Goal: Task Accomplishment & Management: Complete application form

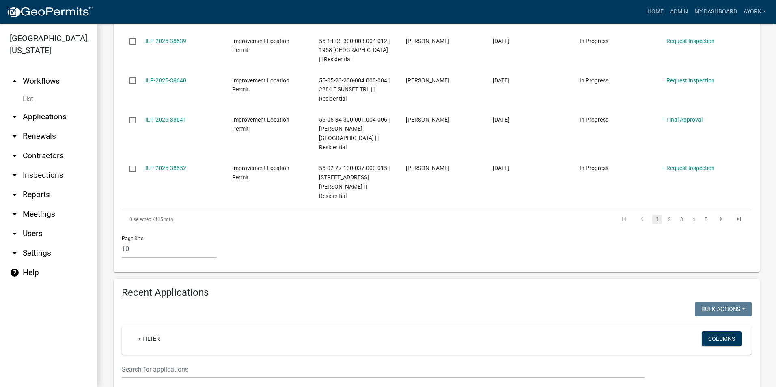
scroll to position [487, 0]
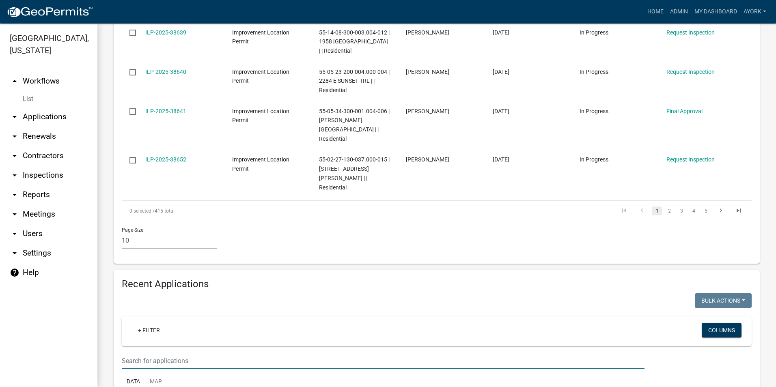
drag, startPoint x: 189, startPoint y: 312, endPoint x: 170, endPoint y: 292, distance: 27.6
click at [189, 353] on input "text" at bounding box center [383, 361] width 523 height 17
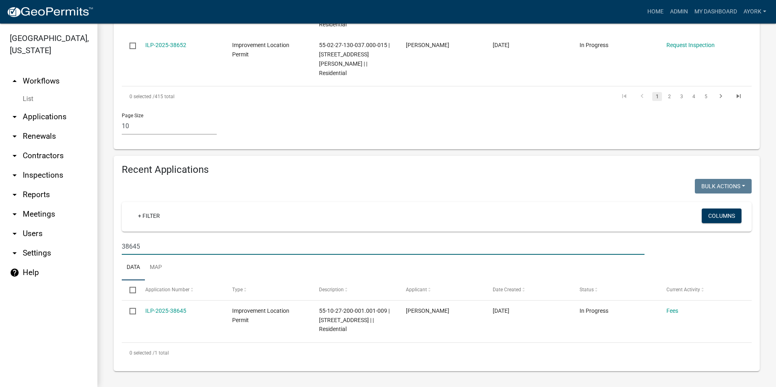
scroll to position [546, 0]
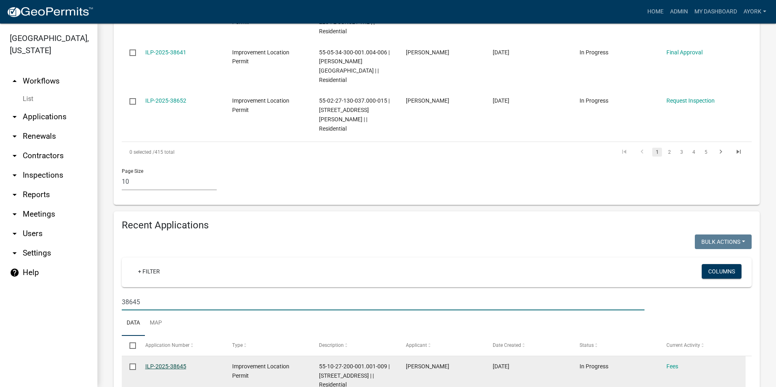
type input "38645"
click at [177, 363] on link "ILP-2025-38645" at bounding box center [165, 366] width 41 height 6
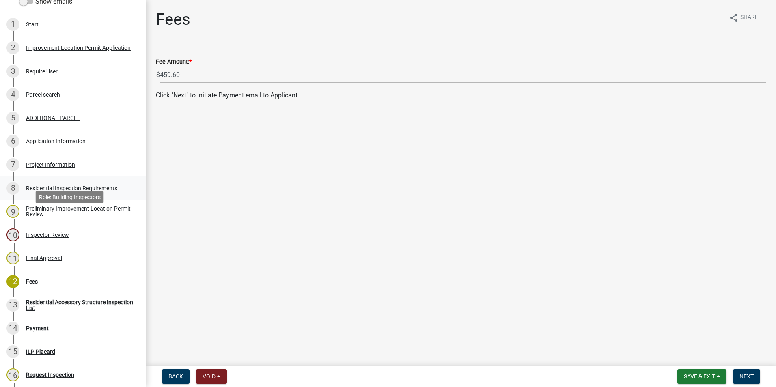
scroll to position [122, 0]
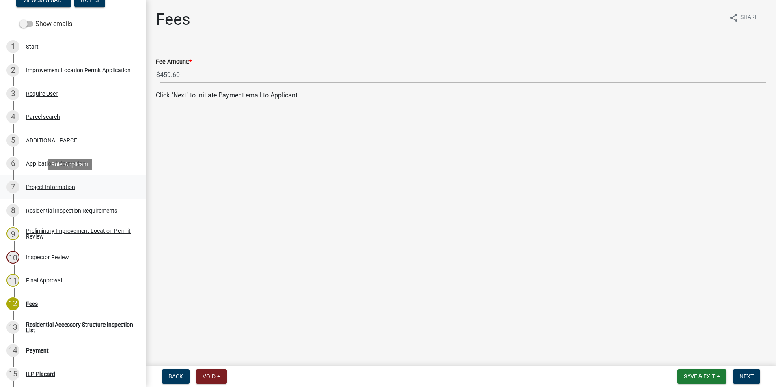
click at [44, 185] on div "Project Information" at bounding box center [50, 187] width 49 height 6
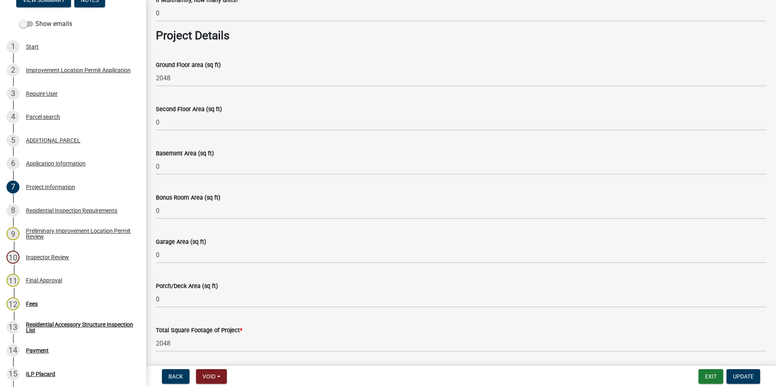
scroll to position [649, 0]
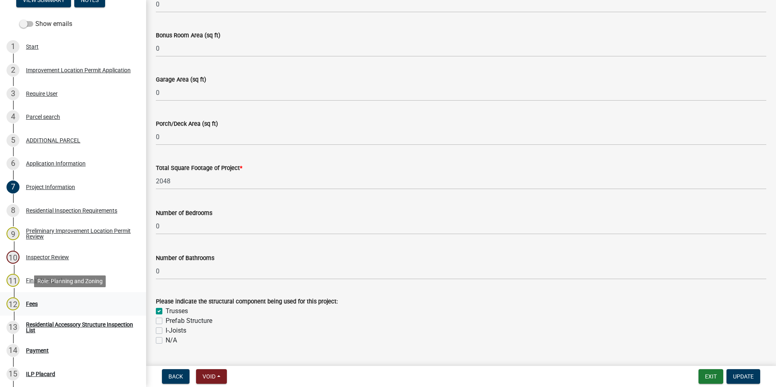
click at [31, 301] on div "Fees" at bounding box center [32, 304] width 12 height 6
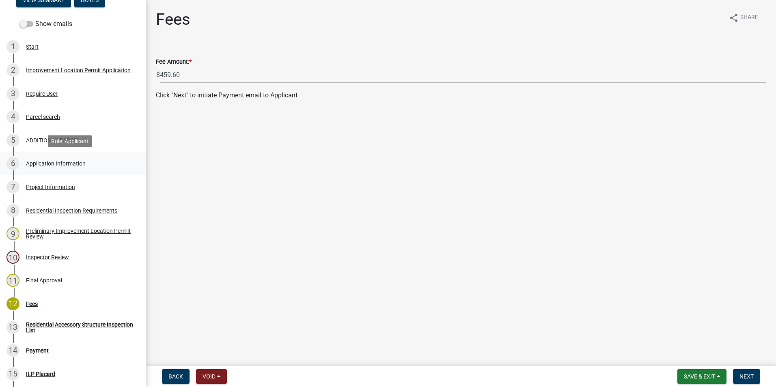
click at [47, 160] on div "6 Application Information" at bounding box center [69, 163] width 127 height 13
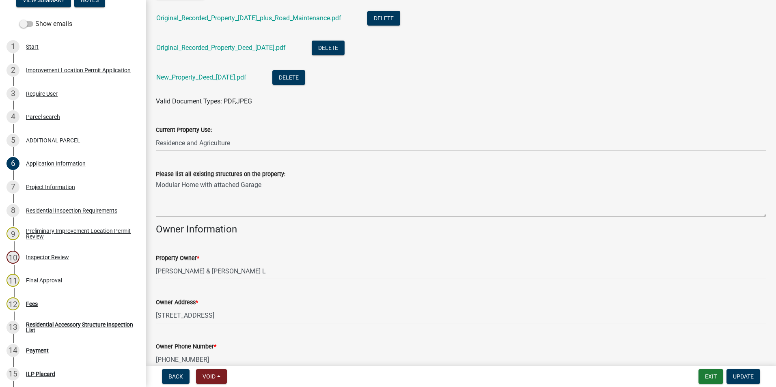
scroll to position [151, 0]
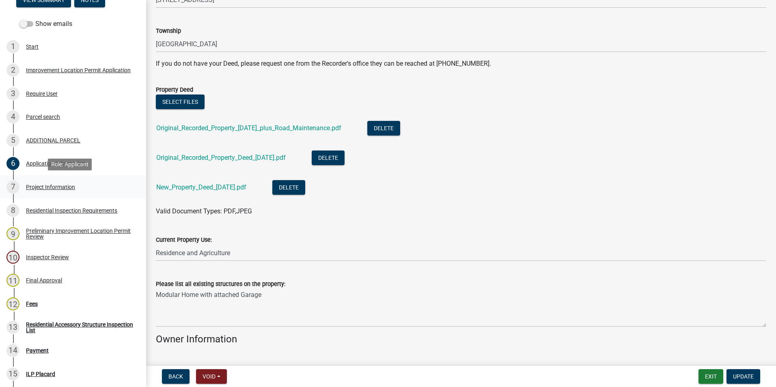
click at [41, 190] on div "7 Project Information" at bounding box center [69, 187] width 127 height 13
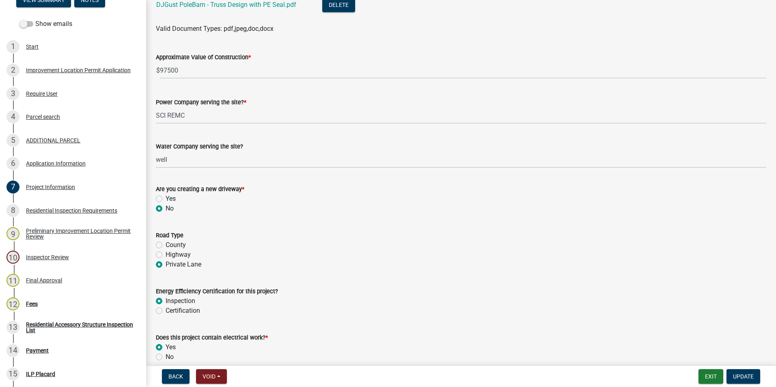
scroll to position [1136, 0]
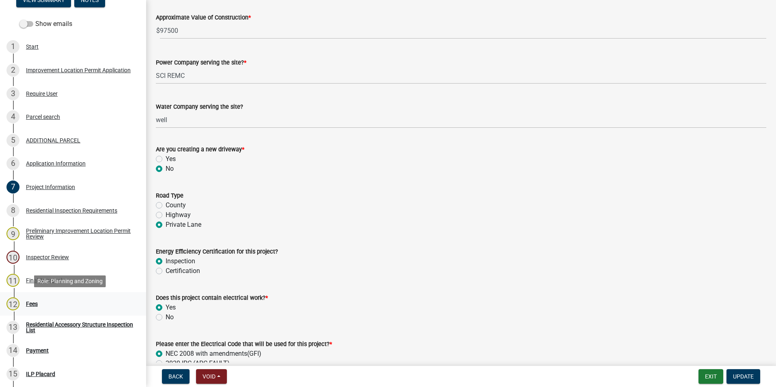
click at [34, 302] on div "Fees" at bounding box center [32, 304] width 12 height 6
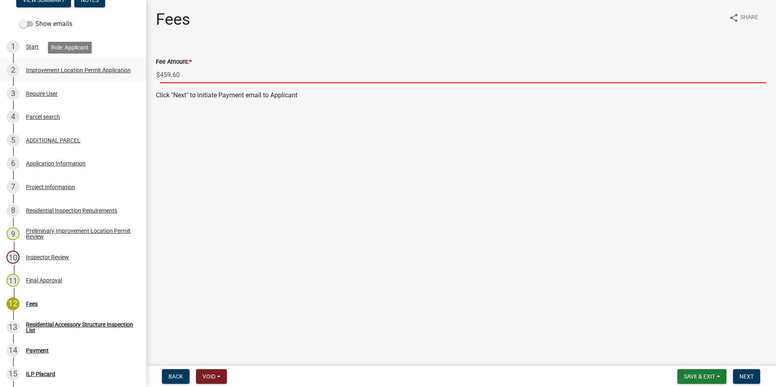
drag, startPoint x: 203, startPoint y: 73, endPoint x: 100, endPoint y: 68, distance: 102.8
click at [100, 68] on div "Improvement Location Permit ILP-2025-38645 Edit View Summary Notes Show emails …" at bounding box center [388, 193] width 776 height 387
type input "204.80"
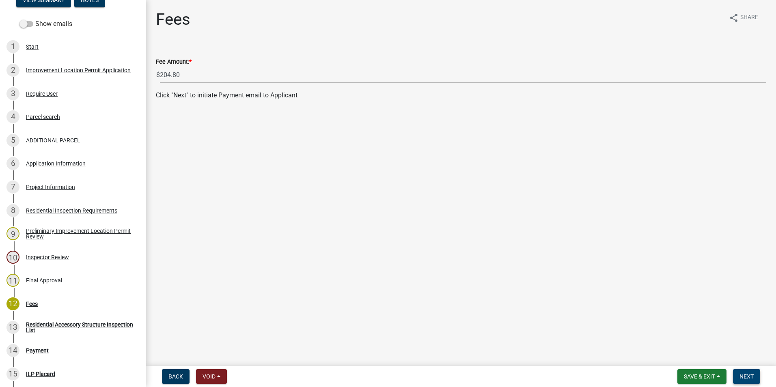
drag, startPoint x: 751, startPoint y: 377, endPoint x: 753, endPoint y: 381, distance: 5.1
click at [753, 381] on button "Next" at bounding box center [746, 376] width 27 height 15
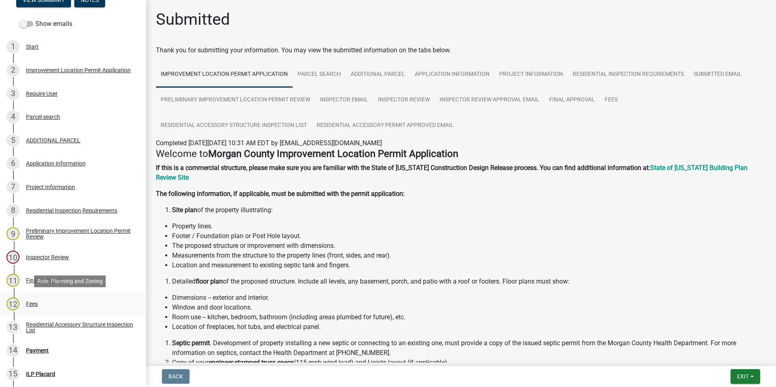
click at [36, 302] on div "Fees" at bounding box center [32, 304] width 12 height 6
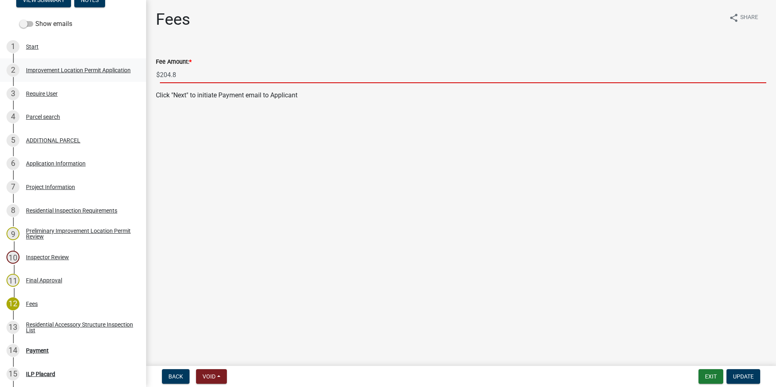
drag, startPoint x: 192, startPoint y: 81, endPoint x: 138, endPoint y: 71, distance: 55.3
click at [138, 71] on div "Improvement Location Permit ILP-2025-38645 Edit View Summary Notes Show emails …" at bounding box center [388, 193] width 776 height 387
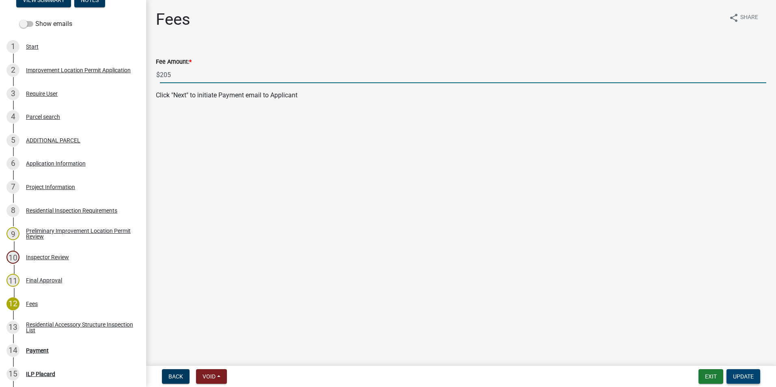
type input "205"
click at [758, 375] on button "Update" at bounding box center [743, 376] width 34 height 15
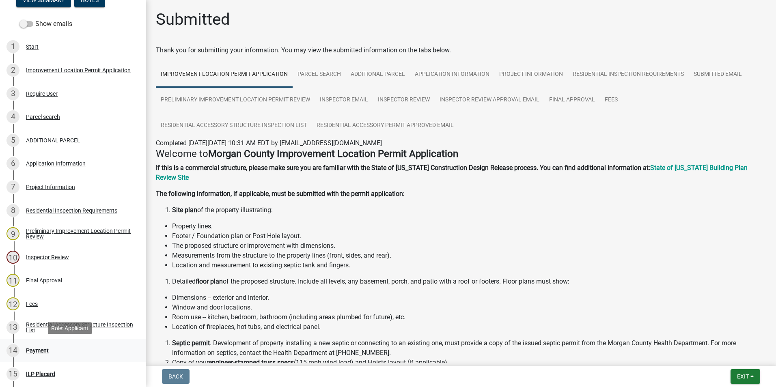
click at [33, 351] on div "Payment" at bounding box center [37, 351] width 23 height 6
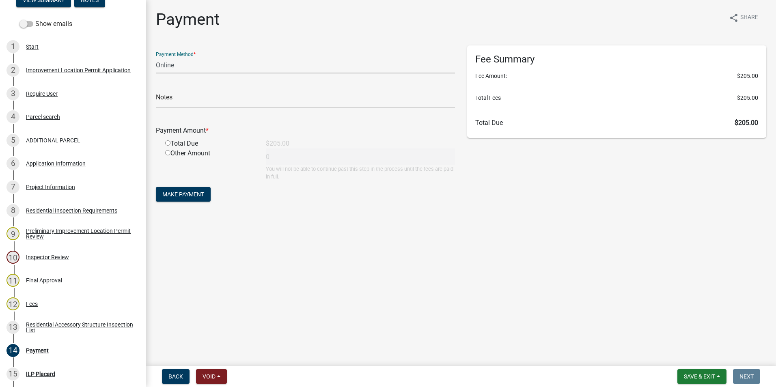
click at [180, 65] on select "Credit Card POS Check Cash Online" at bounding box center [305, 65] width 299 height 17
select select "2: 1"
click at [156, 57] on select "Credit Card POS Check Cash Online" at bounding box center [305, 65] width 299 height 17
click at [167, 142] on input "radio" at bounding box center [167, 142] width 5 height 5
radio input "true"
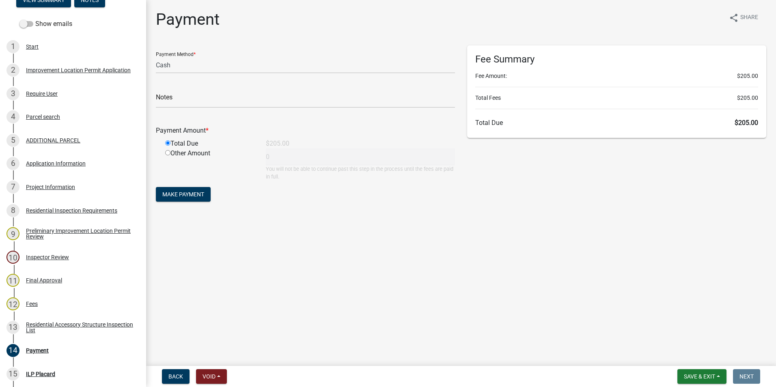
type input "205"
click at [187, 191] on button "Make Payment" at bounding box center [183, 194] width 55 height 15
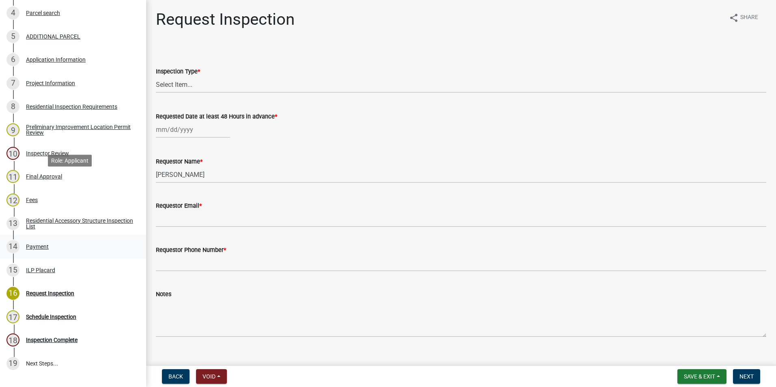
scroll to position [289, 0]
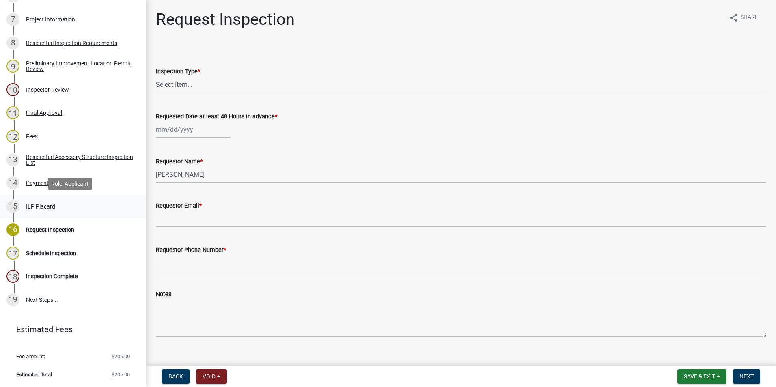
click at [35, 206] on div "ILP Placard" at bounding box center [40, 207] width 29 height 6
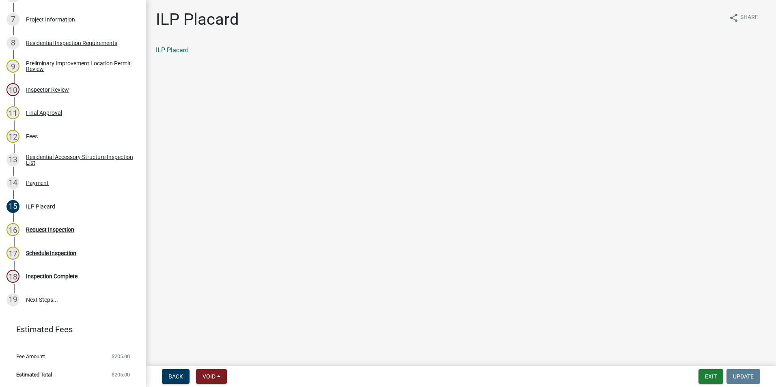
click at [183, 50] on link "ILP Placard" at bounding box center [172, 50] width 33 height 8
click at [716, 373] on button "Exit" at bounding box center [710, 376] width 25 height 15
